Goal: Check status: Check status

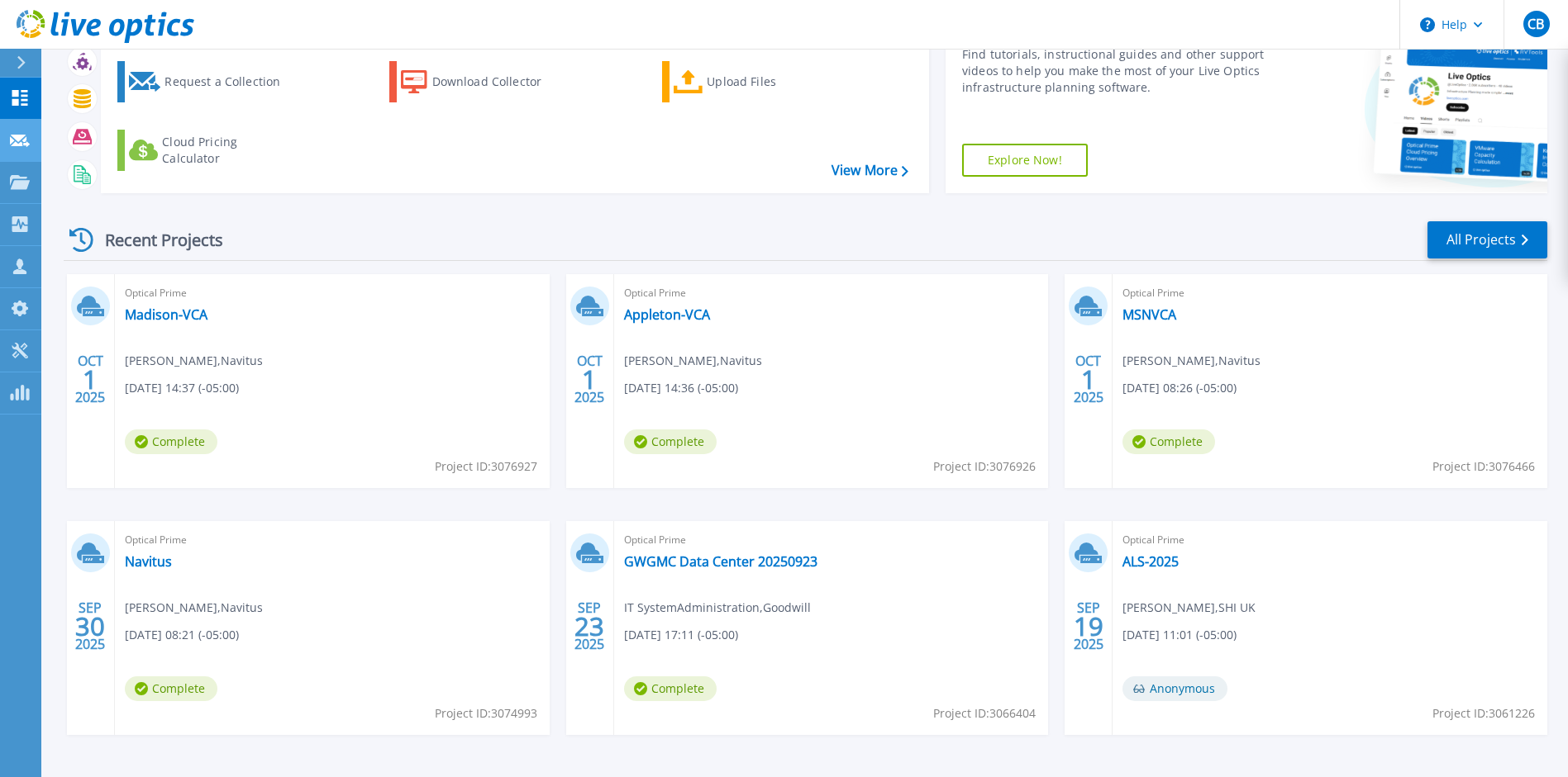
scroll to position [138, 0]
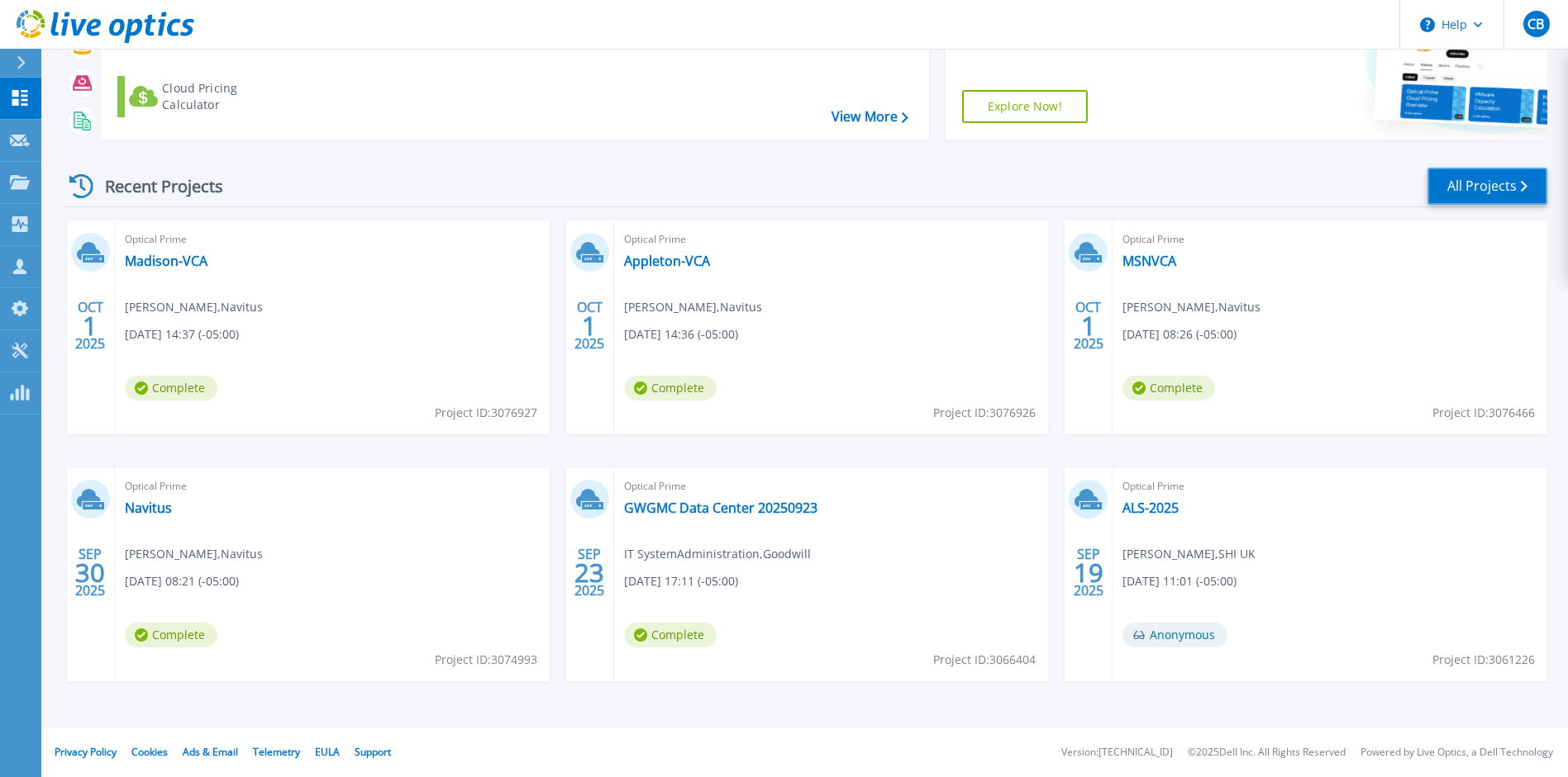
click at [1494, 194] on link "All Projects" at bounding box center [1487, 186] width 120 height 37
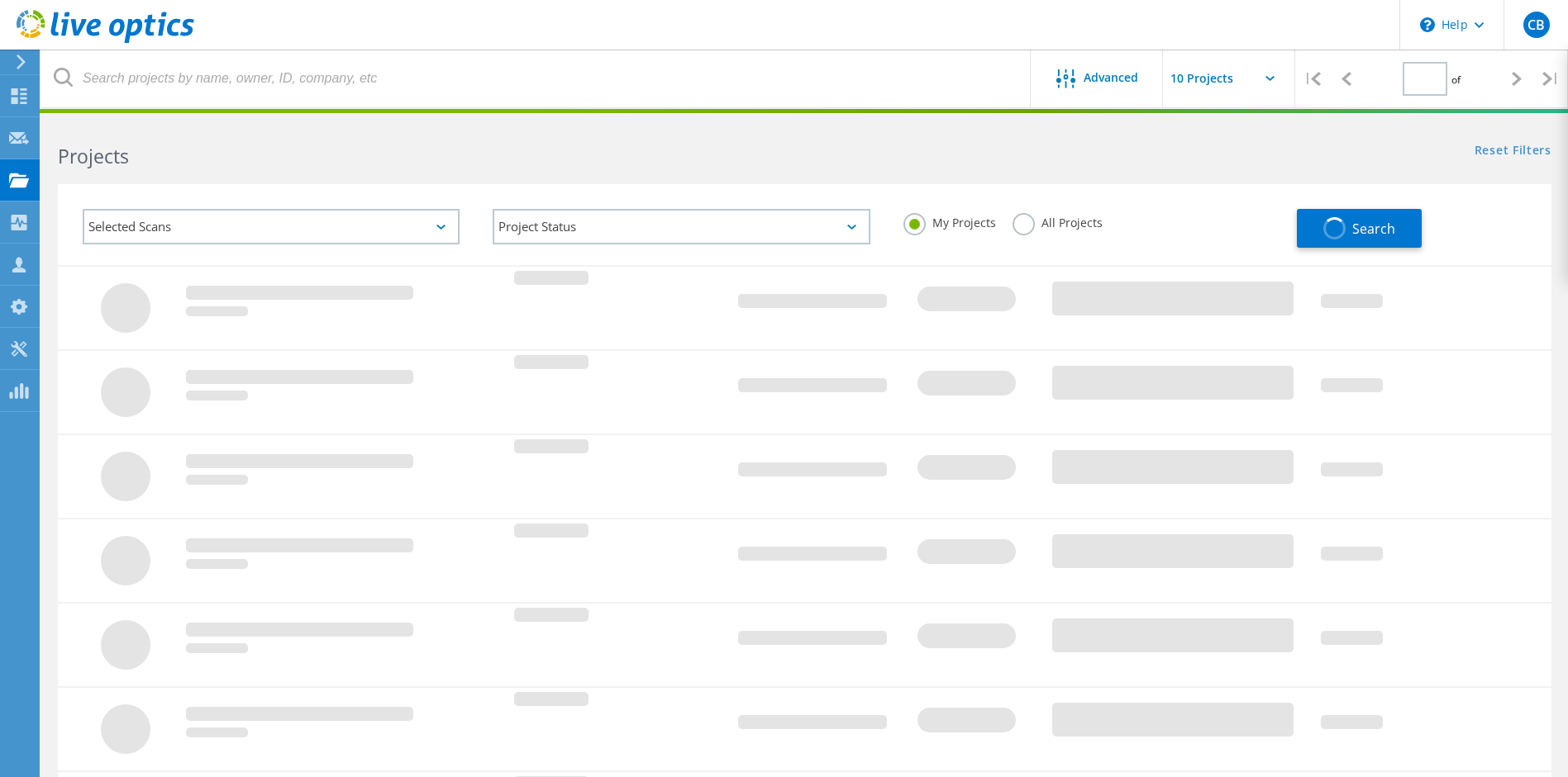
type input "1"
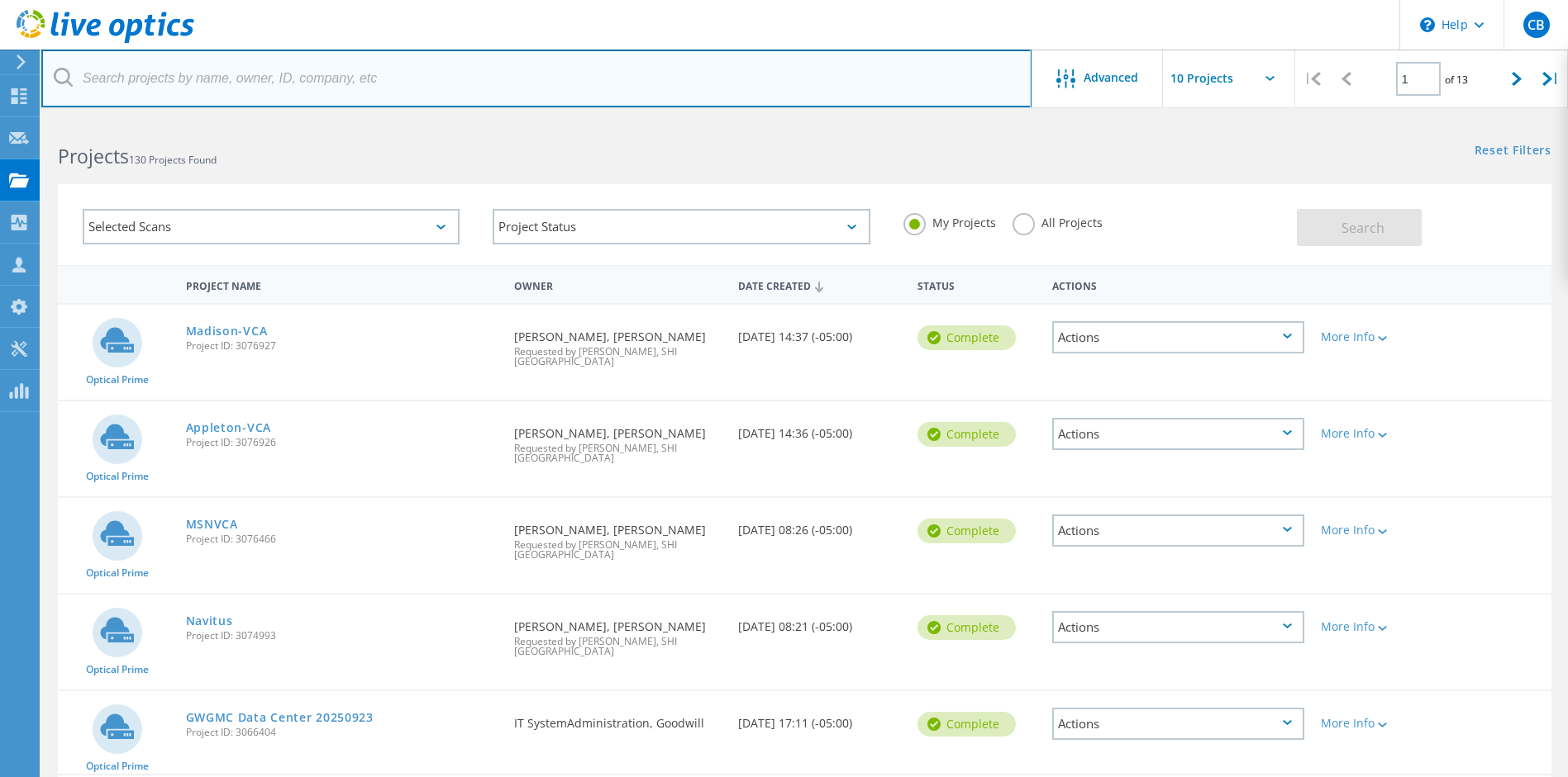
click at [185, 86] on input "text" at bounding box center [536, 78] width 990 height 58
type input "[PERSON_NAME]"
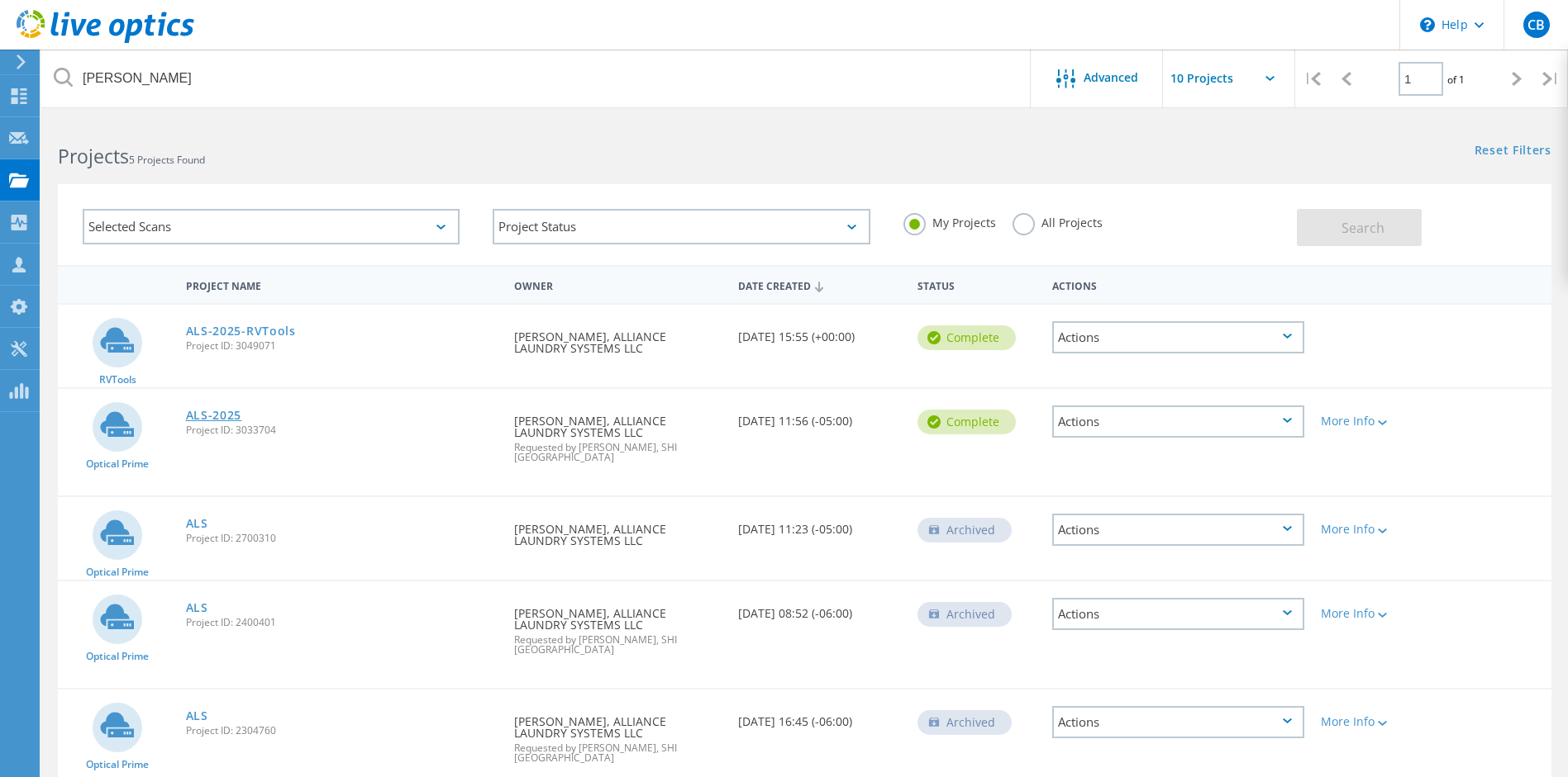
click at [222, 418] on link "ALS-2025" at bounding box center [214, 416] width 56 height 11
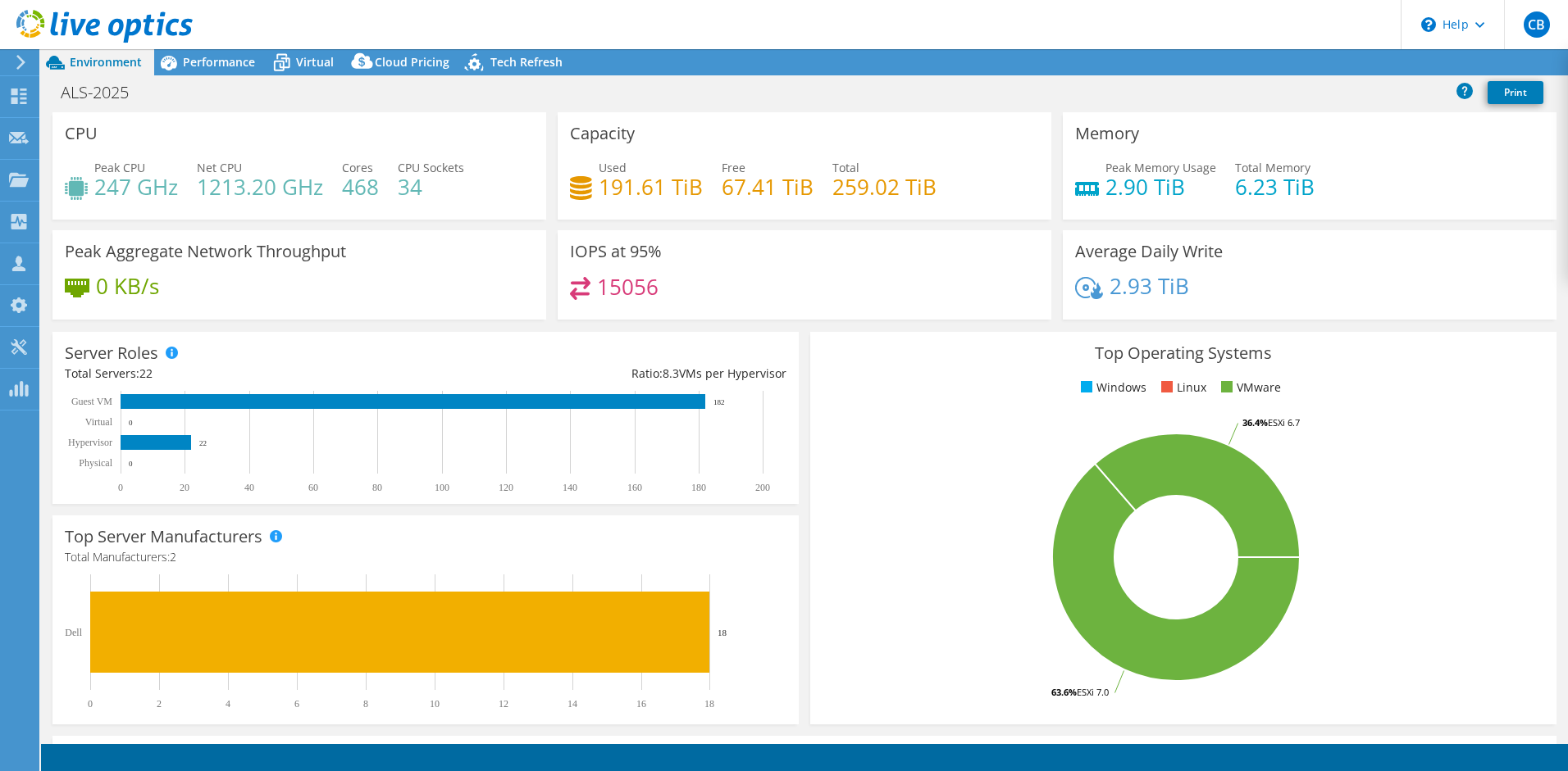
select select "USD"
click at [225, 59] on span "Performance" at bounding box center [218, 61] width 73 height 16
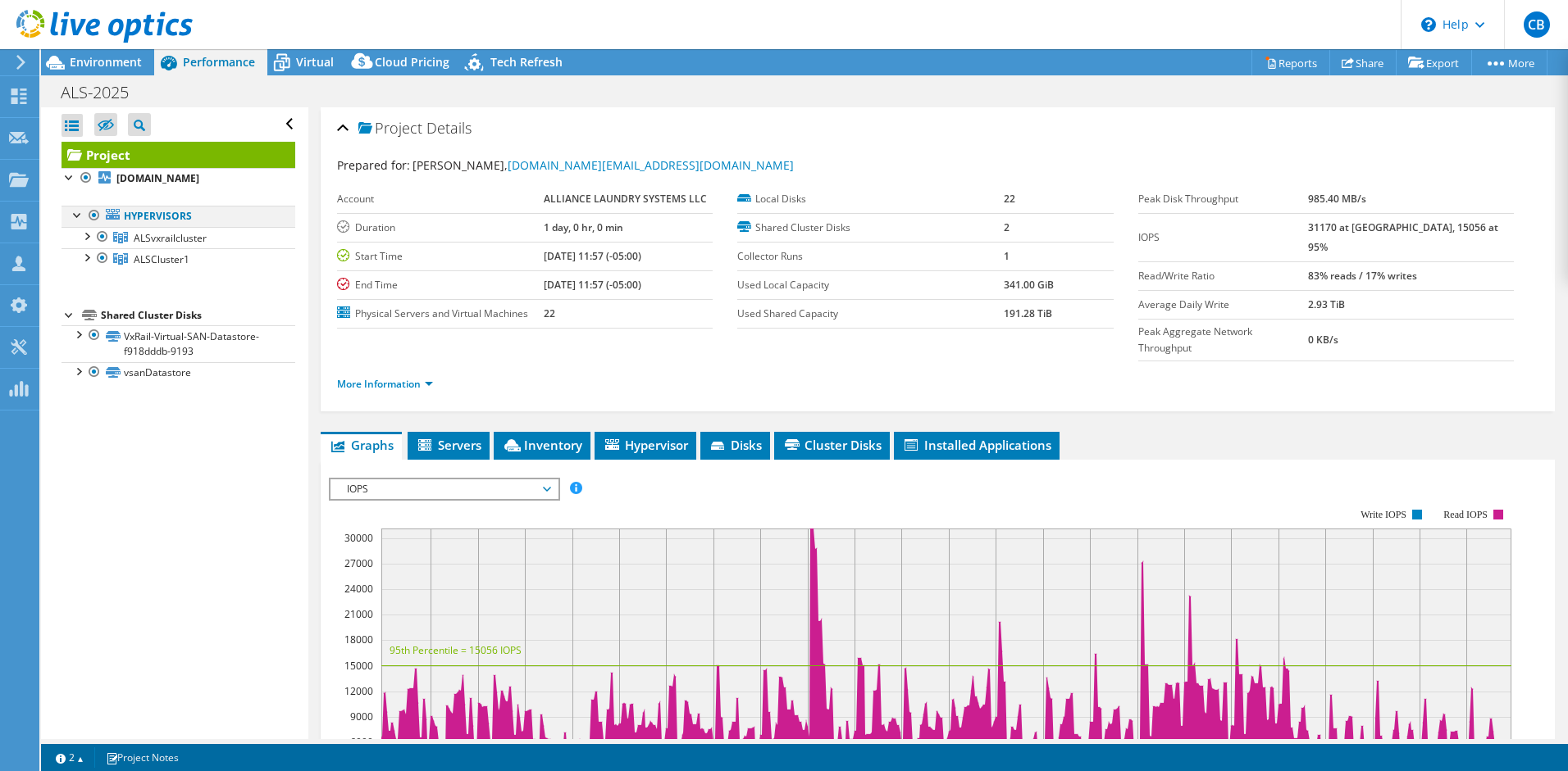
click at [73, 215] on div at bounding box center [77, 214] width 16 height 16
click at [84, 235] on div at bounding box center [86, 234] width 16 height 16
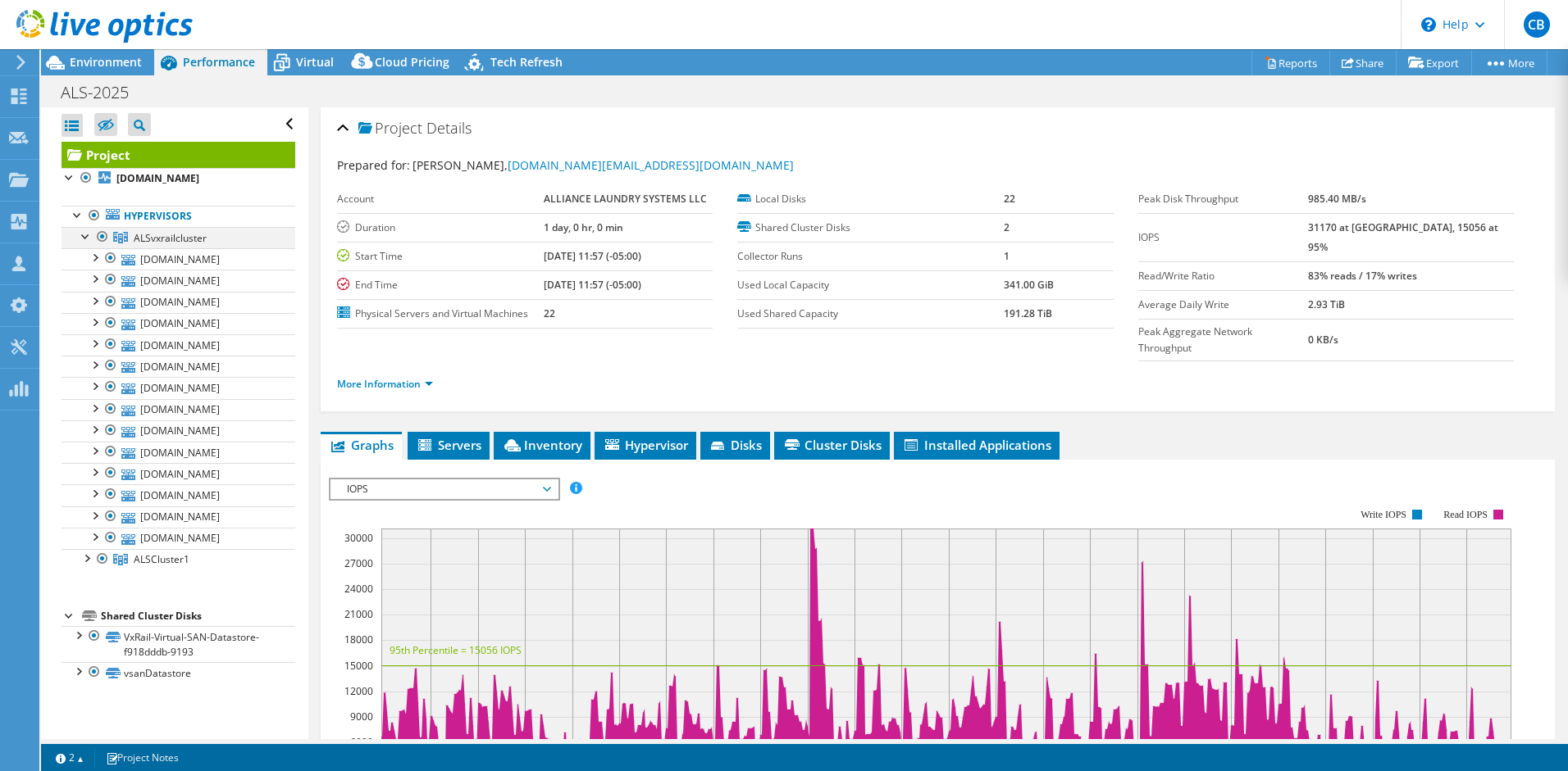
click at [84, 235] on div at bounding box center [86, 234] width 16 height 16
